Goal: Transaction & Acquisition: Purchase product/service

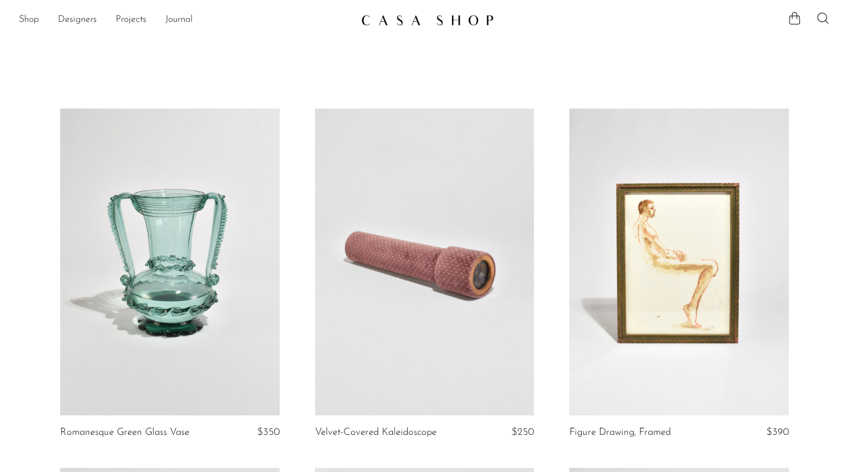
click at [249, 258] on link at bounding box center [170, 262] width 220 height 307
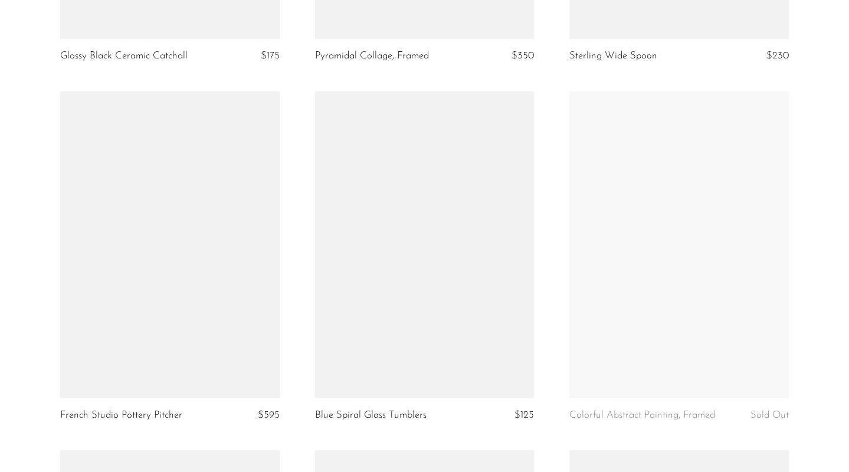
scroll to position [2550, 0]
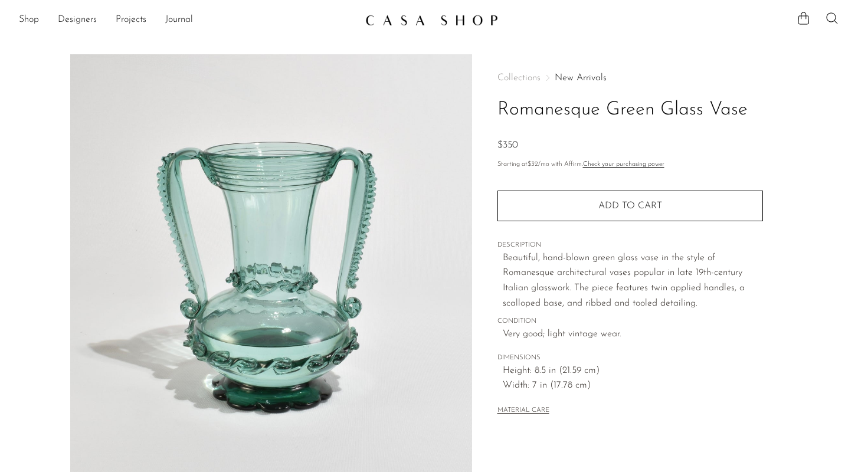
click at [280, 230] on img at bounding box center [271, 275] width 402 height 443
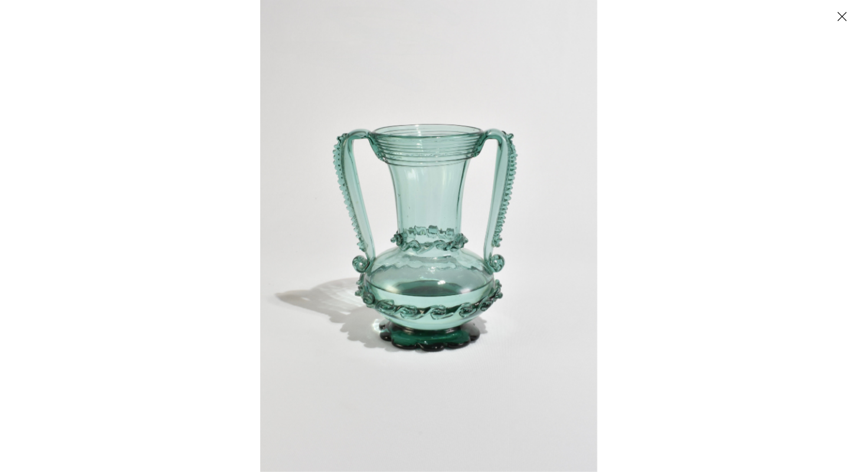
click at [357, 234] on img at bounding box center [428, 236] width 337 height 472
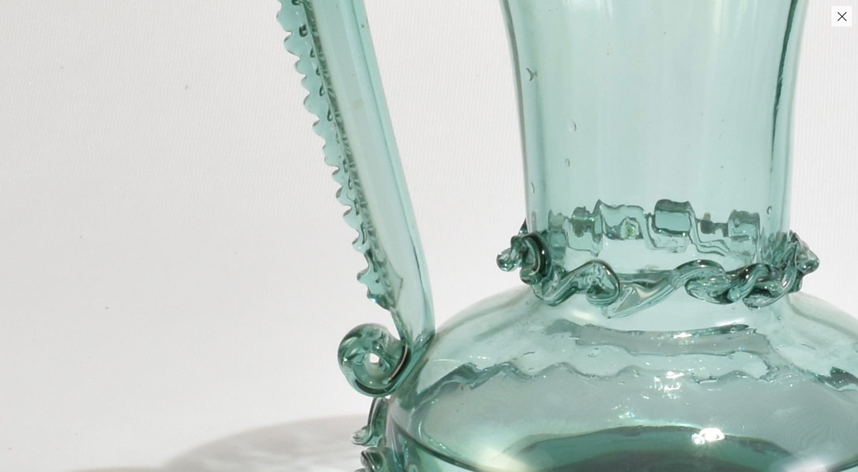
click at [422, 212] on img at bounding box center [655, 243] width 1399 height 1959
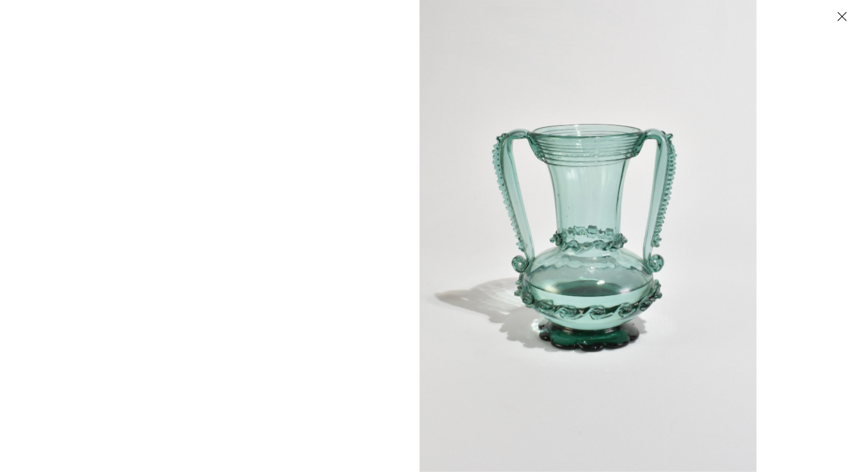
drag, startPoint x: 422, startPoint y: 212, endPoint x: 619, endPoint y: 332, distance: 230.7
click at [620, 333] on img at bounding box center [588, 236] width 337 height 472
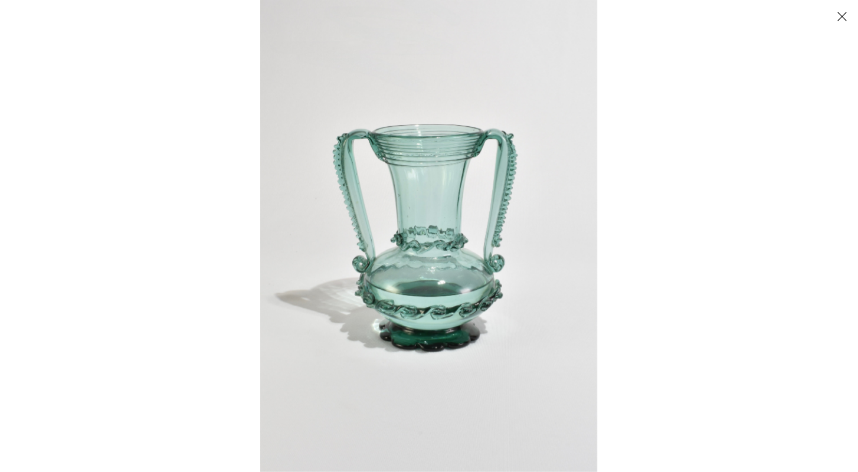
click at [842, 15] on button "Close" at bounding box center [842, 16] width 21 height 21
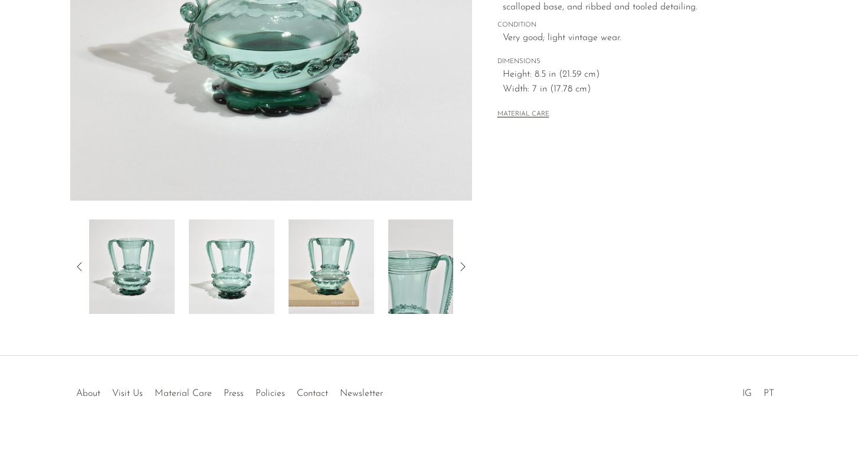
scroll to position [296, 0]
click at [328, 263] on img at bounding box center [332, 267] width 86 height 94
click at [330, 246] on img at bounding box center [332, 267] width 86 height 94
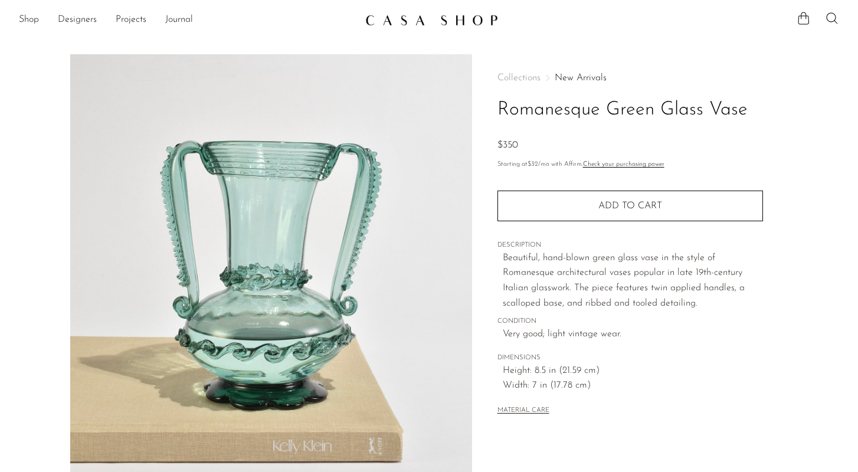
scroll to position [0, 0]
